Goal: Information Seeking & Learning: Learn about a topic

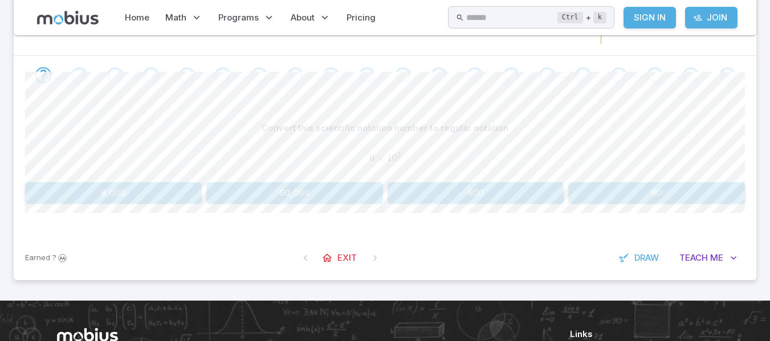
scroll to position [198, 0]
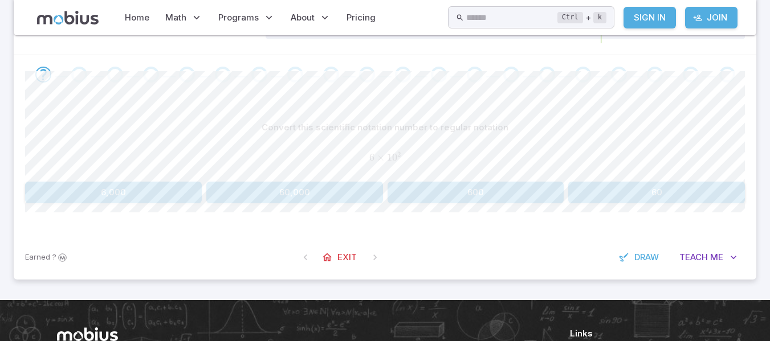
click at [418, 182] on button "600" at bounding box center [476, 193] width 177 height 22
click at [356, 195] on button "300,000" at bounding box center [294, 193] width 177 height 22
click at [356, 195] on button "90,000" at bounding box center [294, 193] width 177 height 22
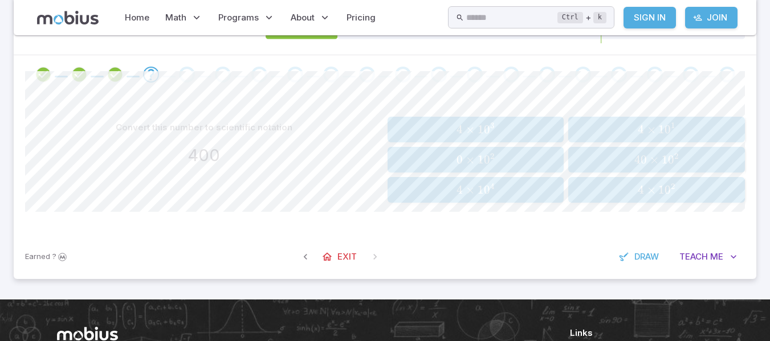
click at [617, 187] on span "4 × 1 0 2" at bounding box center [656, 190] width 169 height 14
click at [509, 132] on span "4 × 1 0 5" at bounding box center [475, 130] width 169 height 14
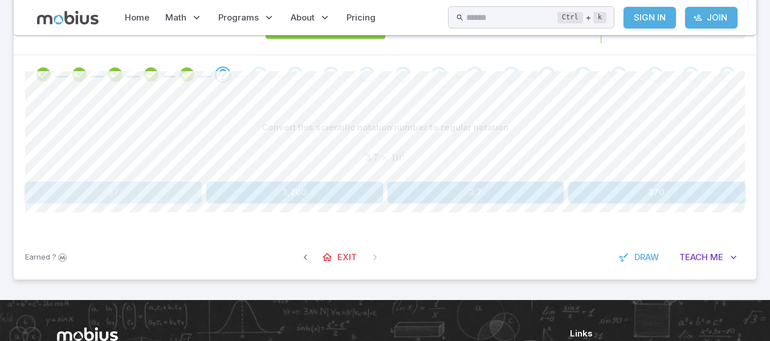
click at [165, 189] on button "37" at bounding box center [113, 193] width 177 height 22
click at [540, 192] on button "850,000" at bounding box center [626, 193] width 237 height 22
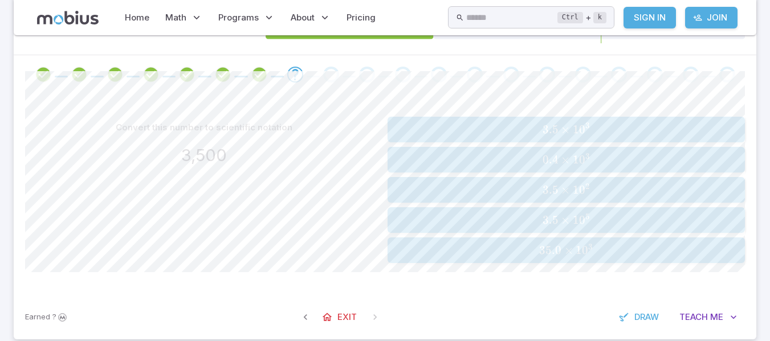
click at [642, 125] on span "3.5 × 1 0 3" at bounding box center [566, 130] width 351 height 14
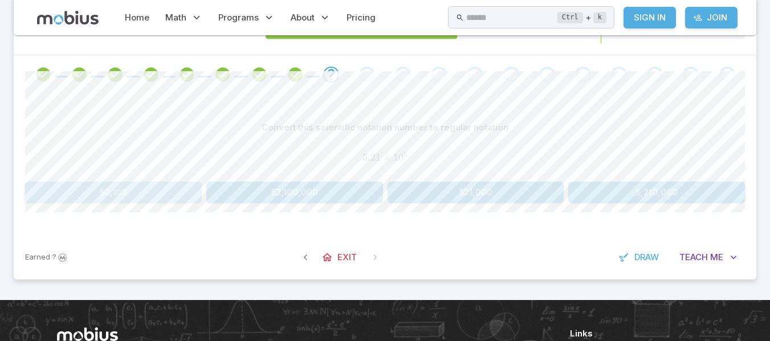
click at [178, 194] on button "52,100" at bounding box center [113, 193] width 177 height 22
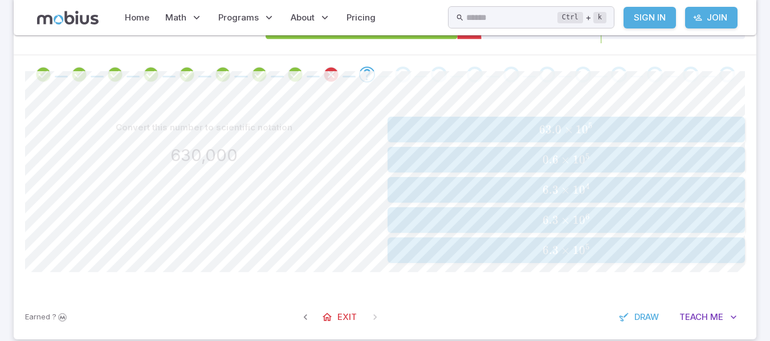
click at [528, 252] on span "6.3 × 1 0 5" at bounding box center [566, 250] width 351 height 14
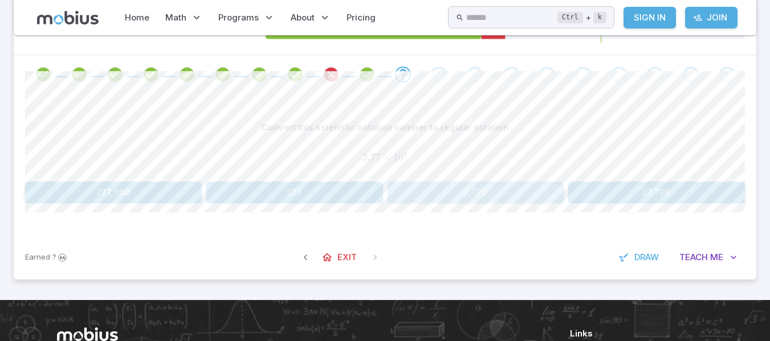
click at [456, 196] on button "2,770" at bounding box center [476, 193] width 177 height 22
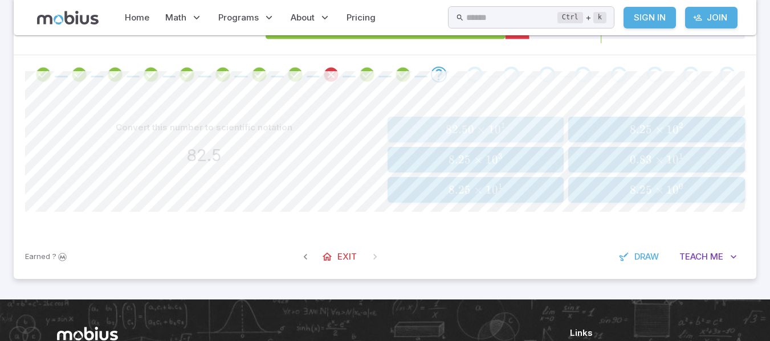
click at [493, 132] on span "1" at bounding box center [491, 130] width 6 height 14
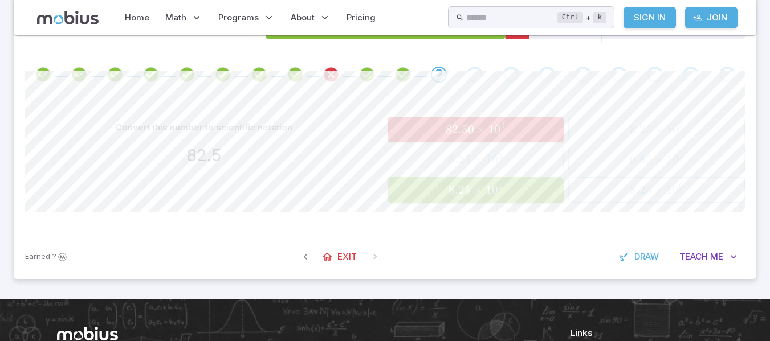
click at [488, 186] on span "1" at bounding box center [489, 190] width 6 height 14
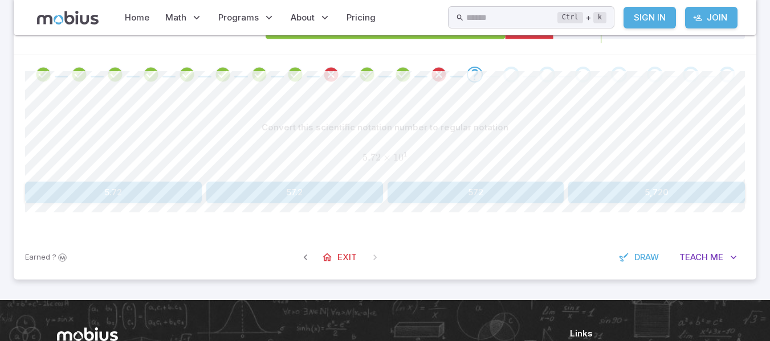
click at [293, 188] on button "57.2" at bounding box center [294, 193] width 177 height 22
click at [156, 199] on button "9,640,000" at bounding box center [113, 193] width 177 height 22
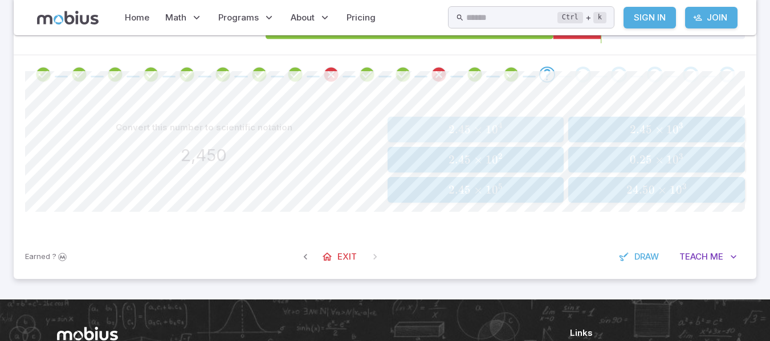
click at [433, 127] on span "2.45 × 1 0 4" at bounding box center [475, 130] width 169 height 14
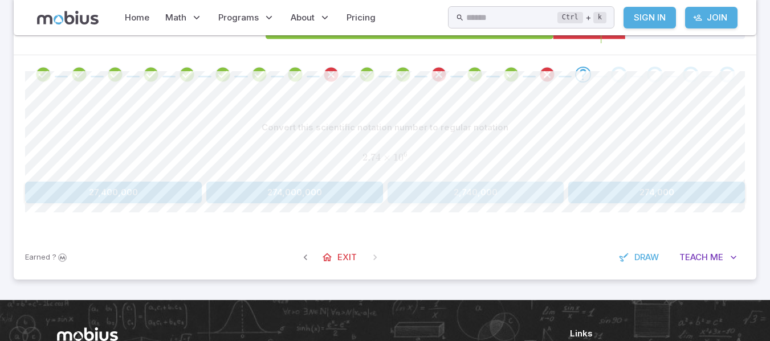
click at [460, 183] on button "2,740,000" at bounding box center [476, 193] width 177 height 22
click at [349, 192] on button "963,000" at bounding box center [294, 193] width 177 height 22
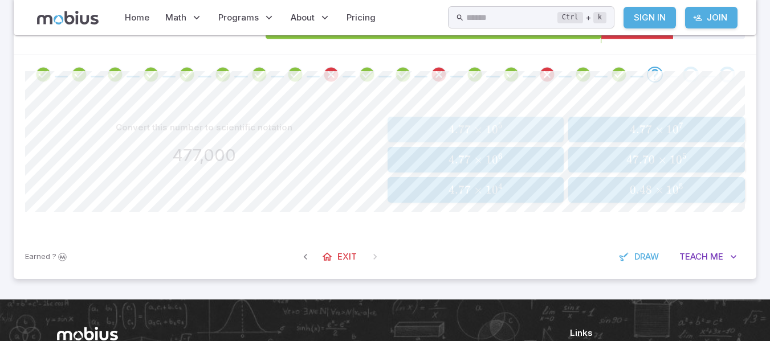
click at [424, 134] on span "4.77 × 1 0 5" at bounding box center [475, 130] width 169 height 14
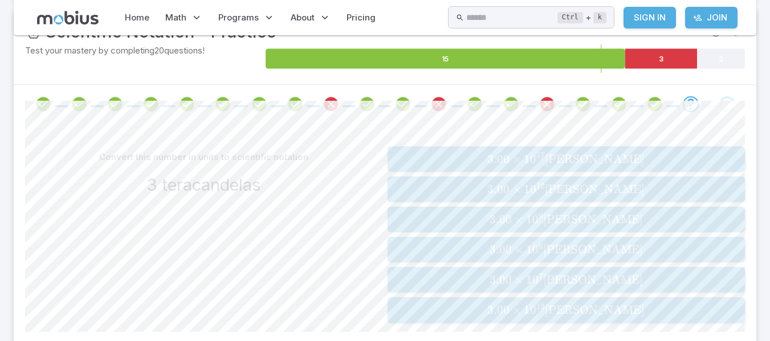
scroll to position [169, 0]
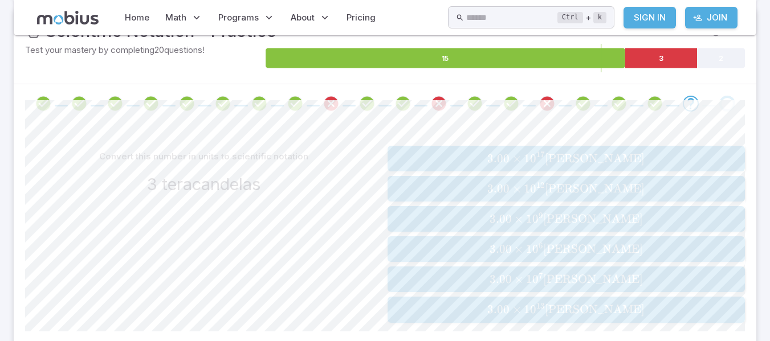
click at [526, 284] on span "3.00 ×" at bounding box center [508, 279] width 36 height 14
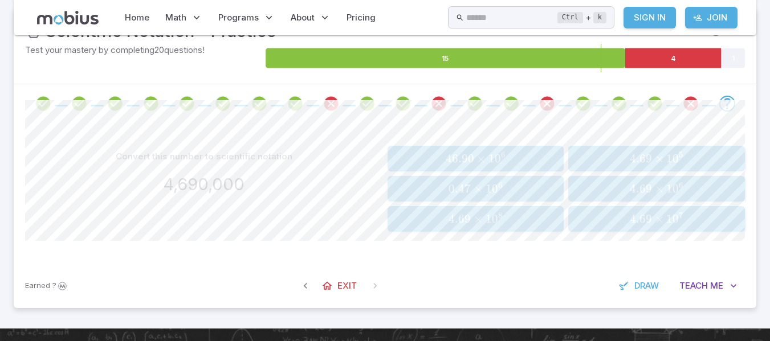
click at [634, 188] on span "4.69" at bounding box center [641, 189] width 22 height 14
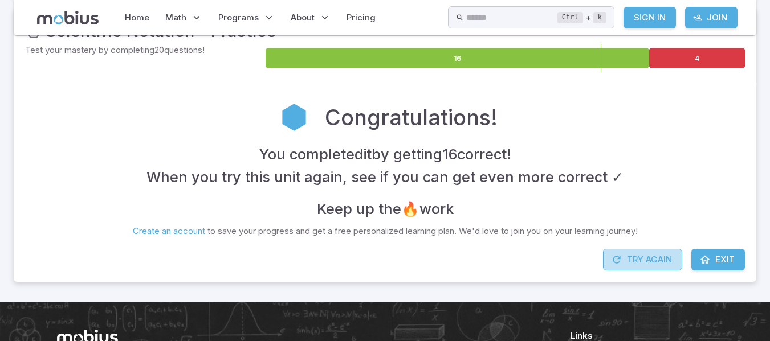
click at [655, 265] on button "Try Again" at bounding box center [642, 260] width 79 height 22
